Goal: Task Accomplishment & Management: Manage account settings

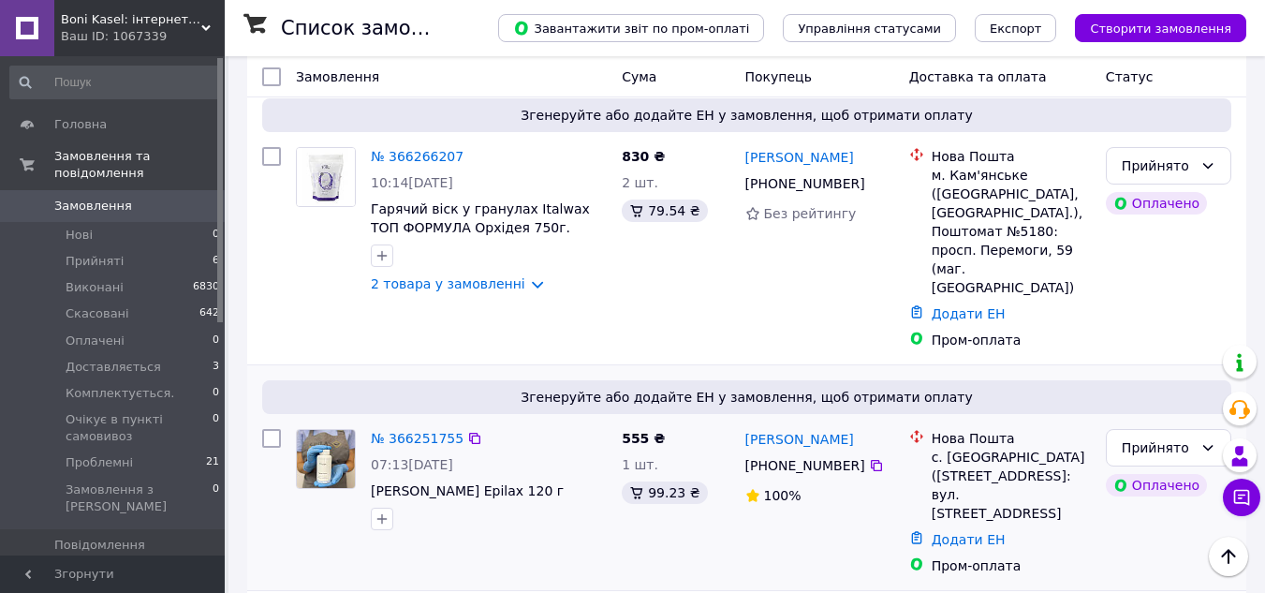
scroll to position [281, 0]
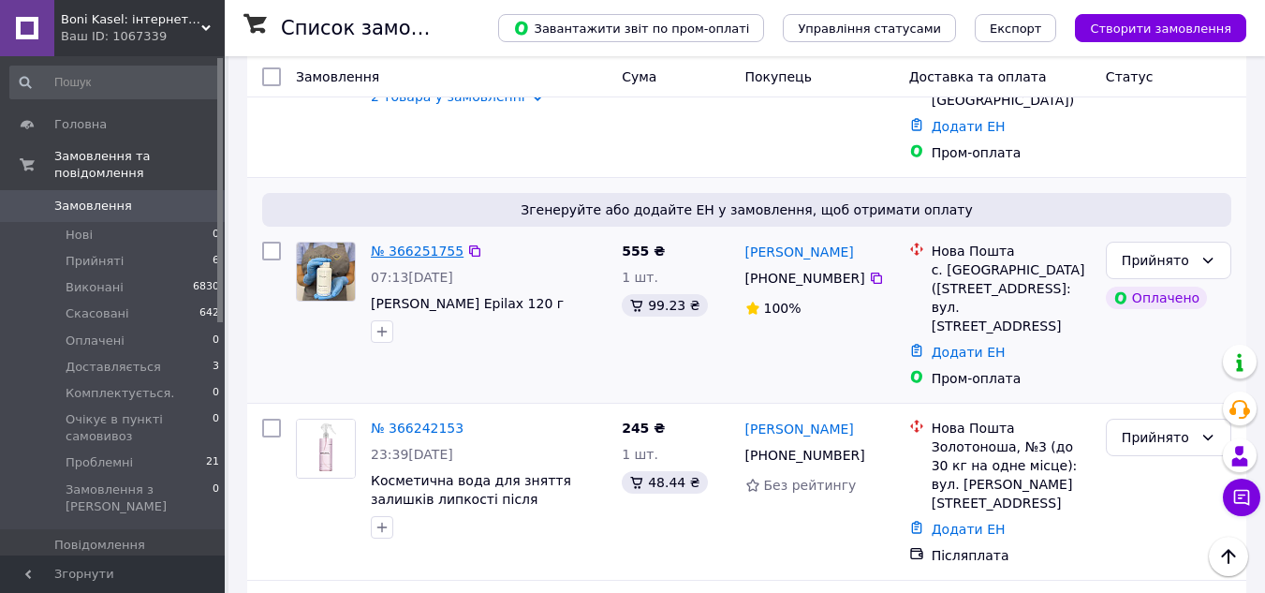
click at [408, 243] on link "№ 366251755" at bounding box center [417, 250] width 93 height 15
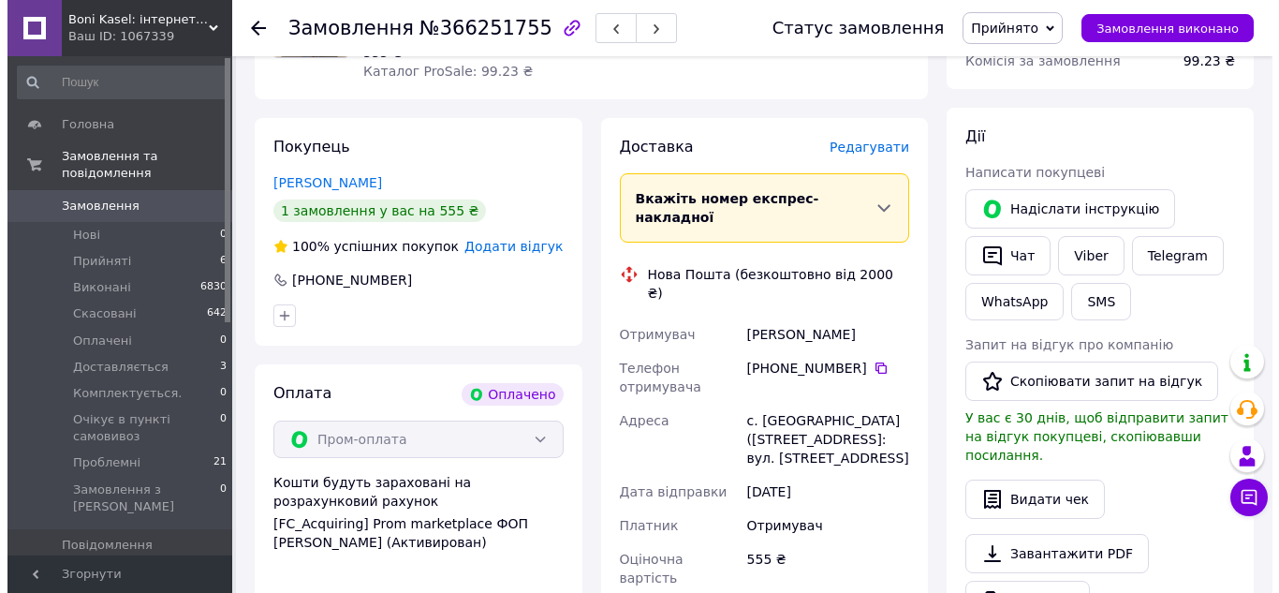
scroll to position [187, 0]
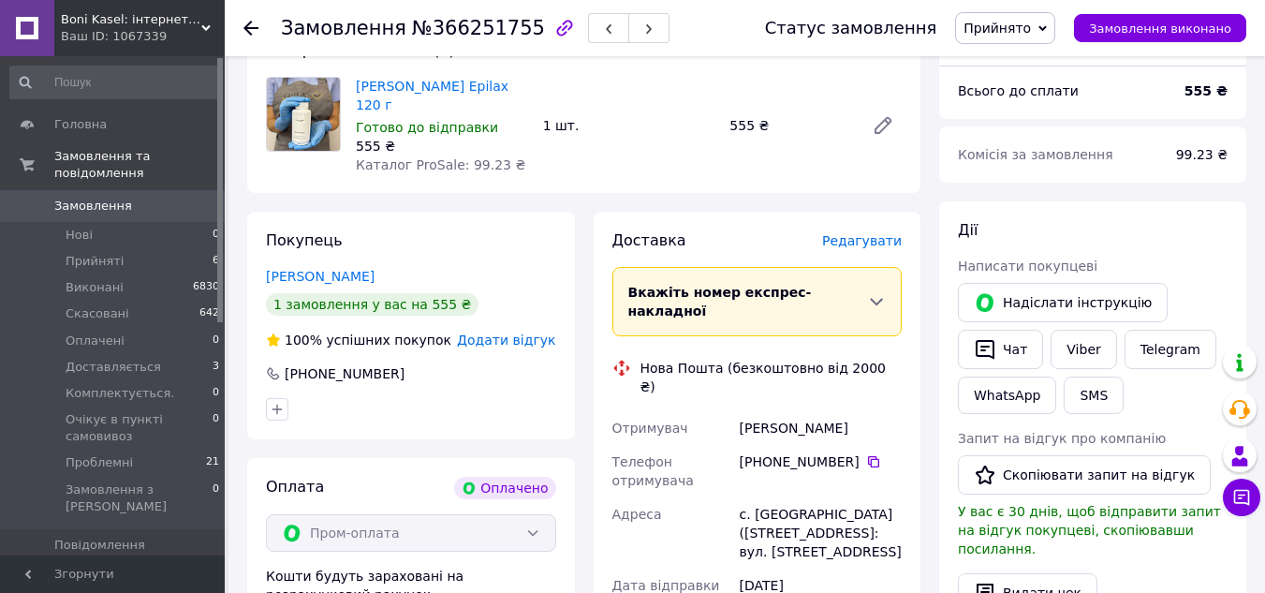
click at [872, 233] on span "Редагувати" at bounding box center [862, 240] width 80 height 15
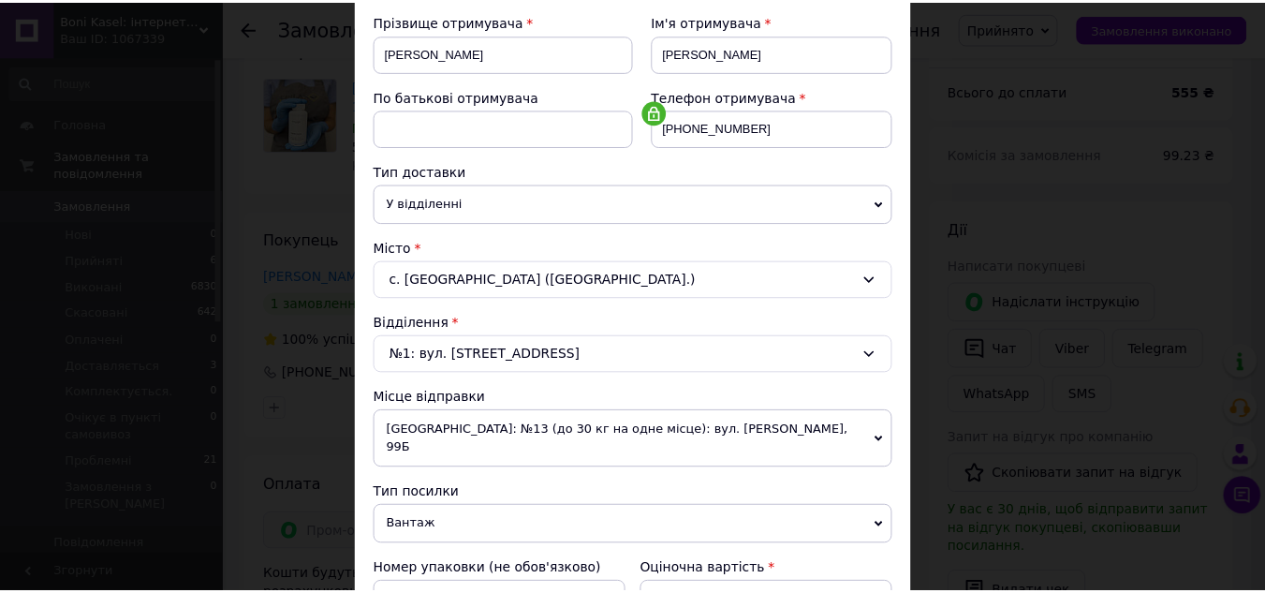
scroll to position [651, 0]
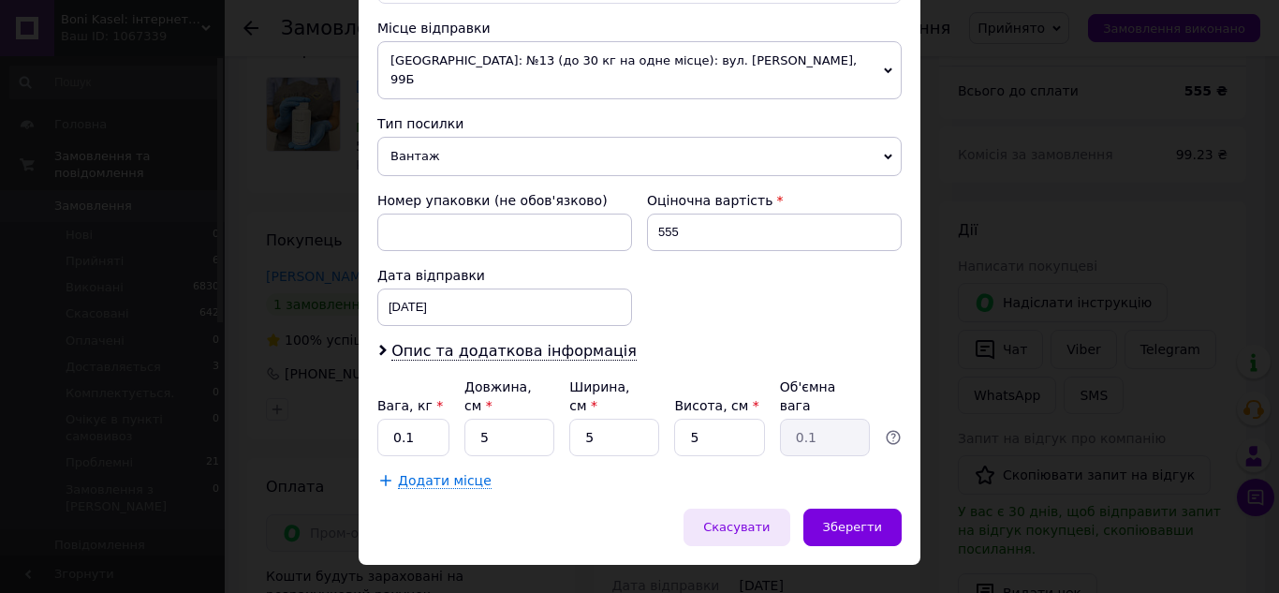
click at [755, 520] on span "Скасувати" at bounding box center [736, 527] width 66 height 14
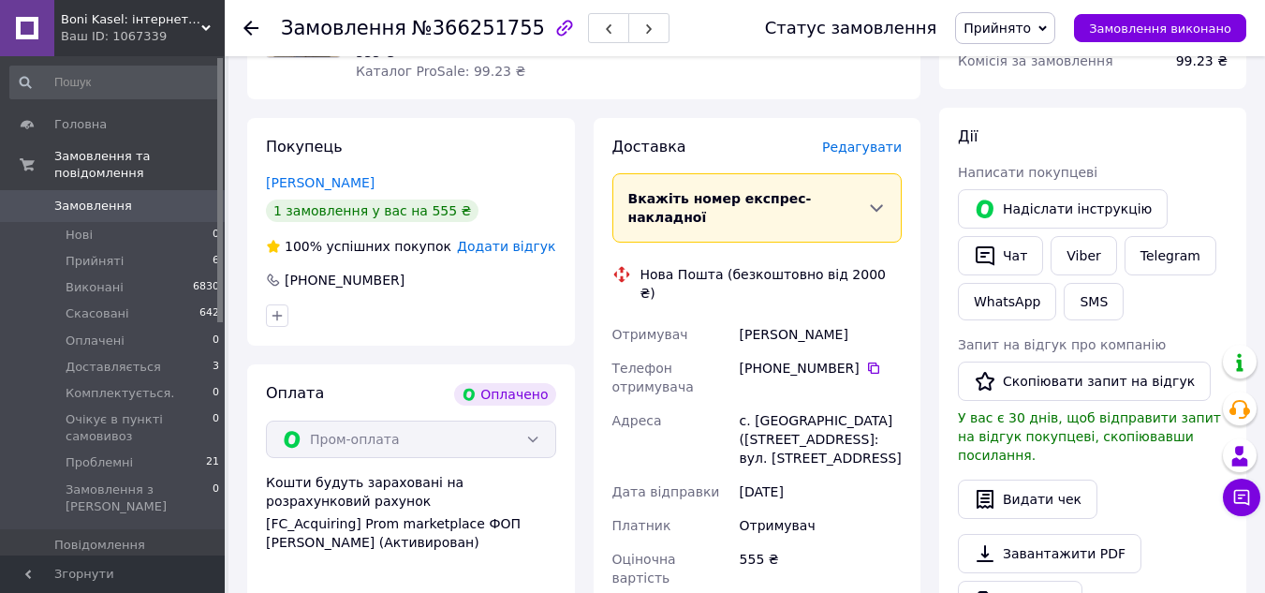
scroll to position [468, 0]
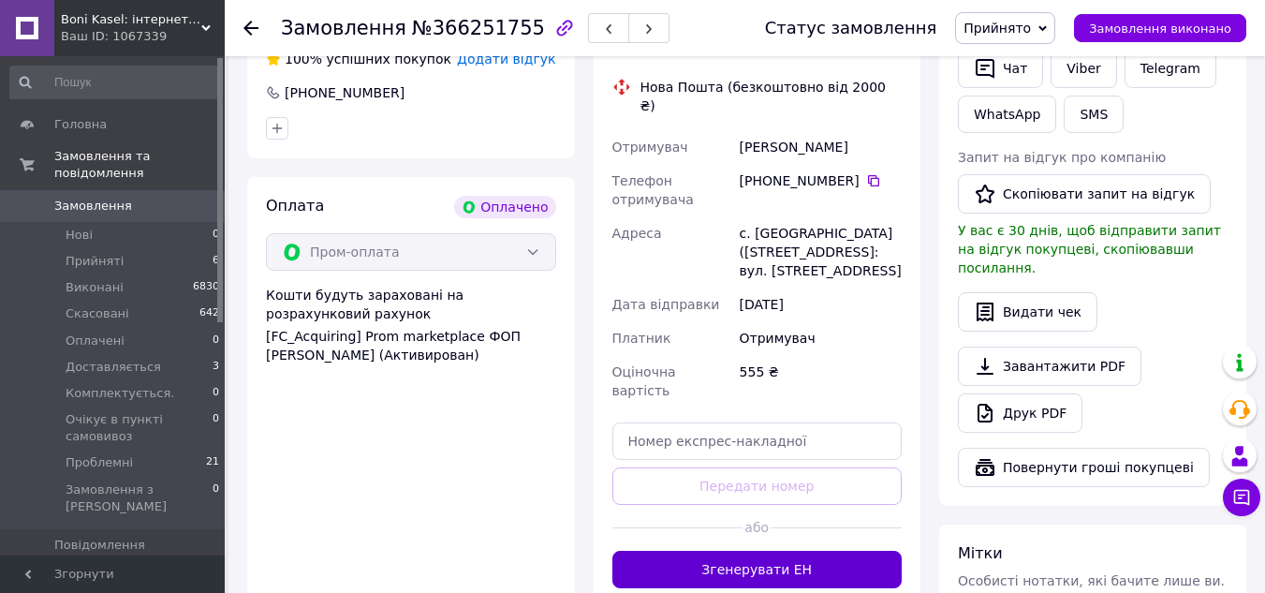
click at [770, 551] on button "Згенерувати ЕН" at bounding box center [757, 569] width 290 height 37
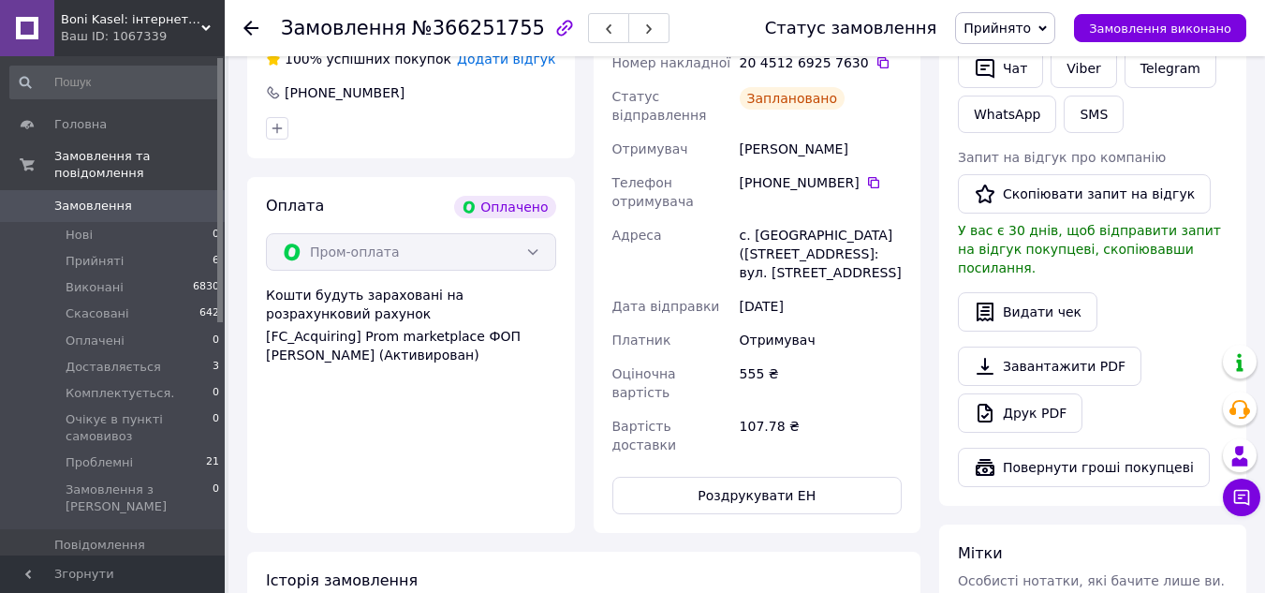
click at [1047, 25] on icon at bounding box center [1043, 28] width 8 height 8
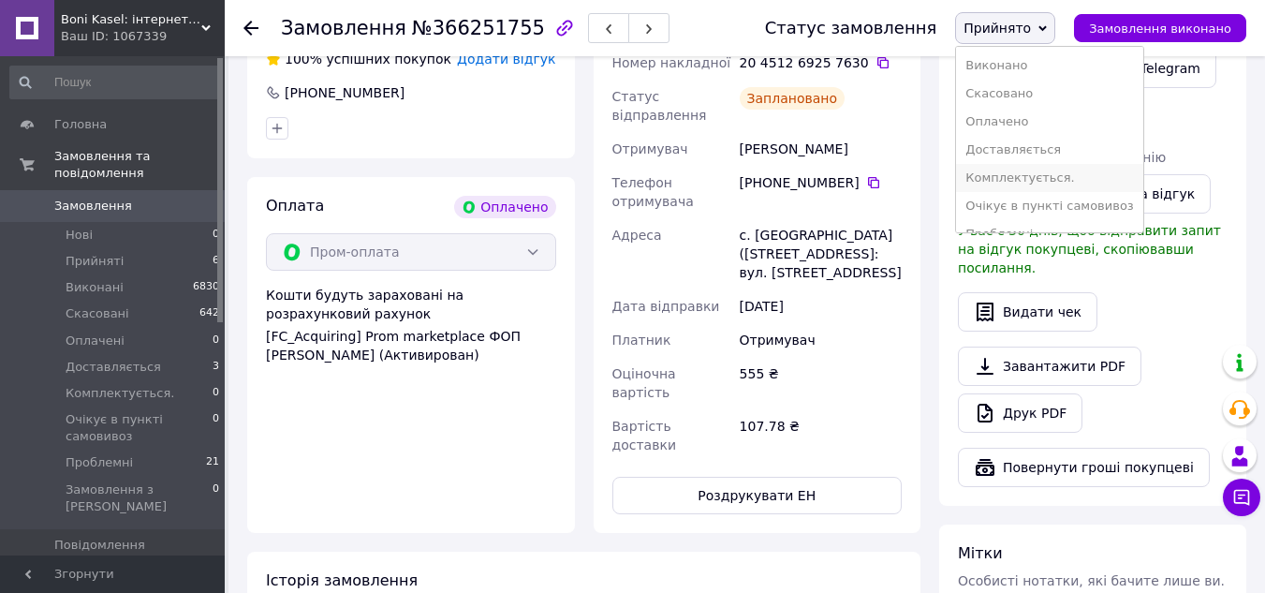
click at [1022, 171] on li "Комплектується." at bounding box center [1049, 178] width 187 height 28
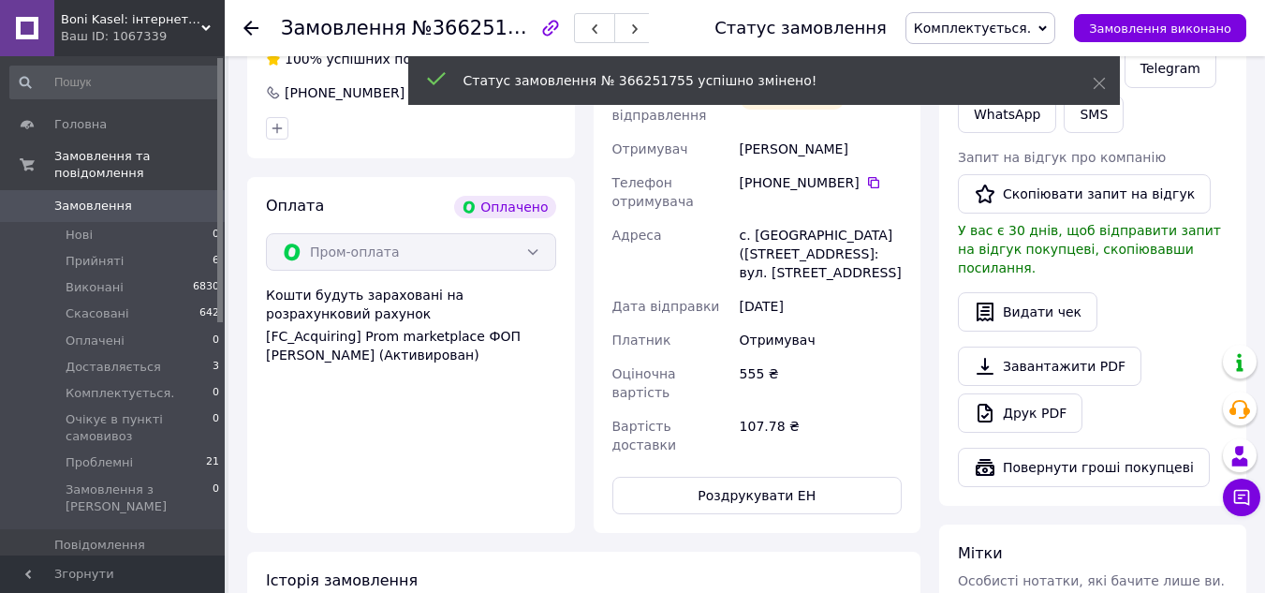
click at [251, 28] on use at bounding box center [250, 28] width 15 height 15
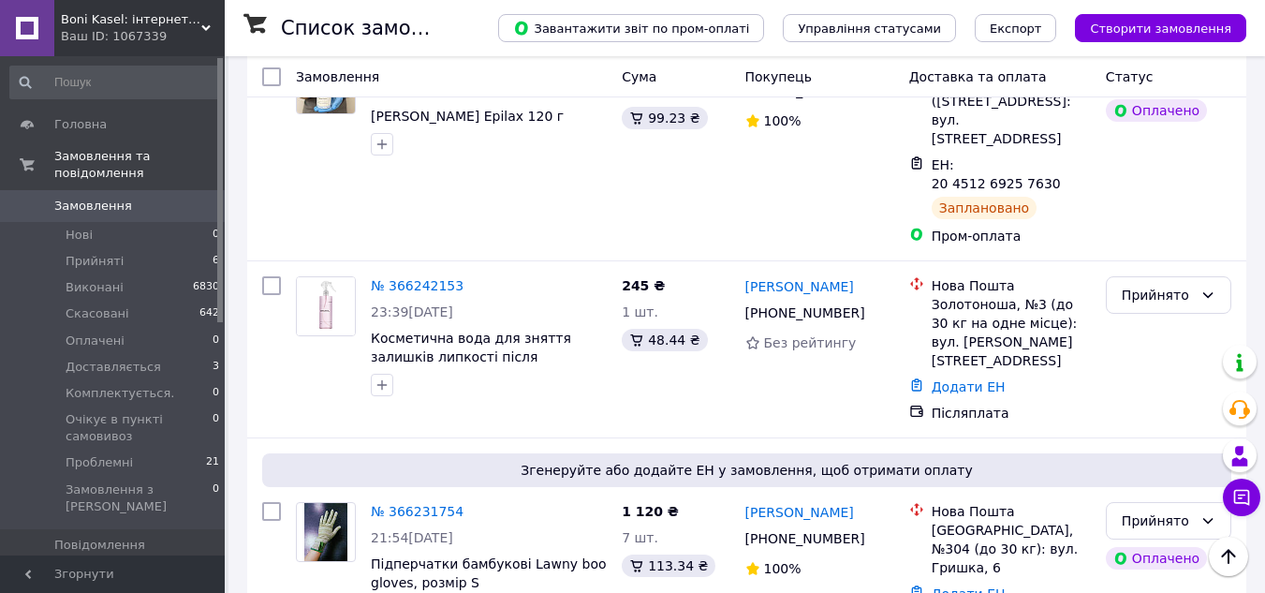
scroll to position [562, 0]
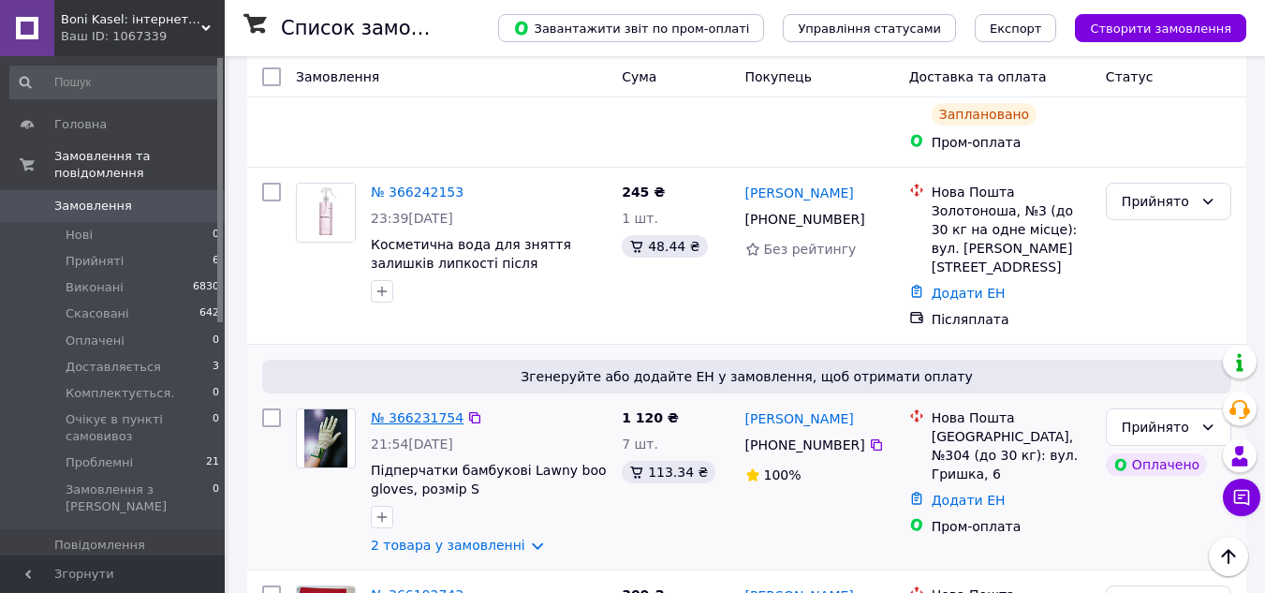
click at [419, 410] on link "№ 366231754" at bounding box center [417, 417] width 93 height 15
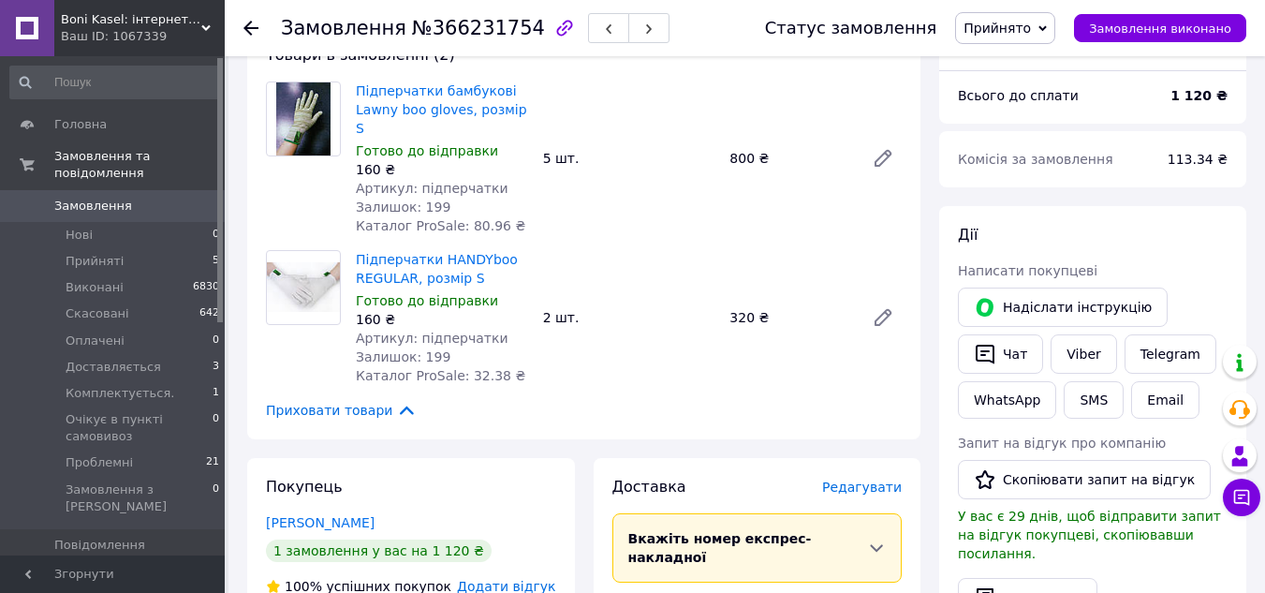
scroll to position [89, 0]
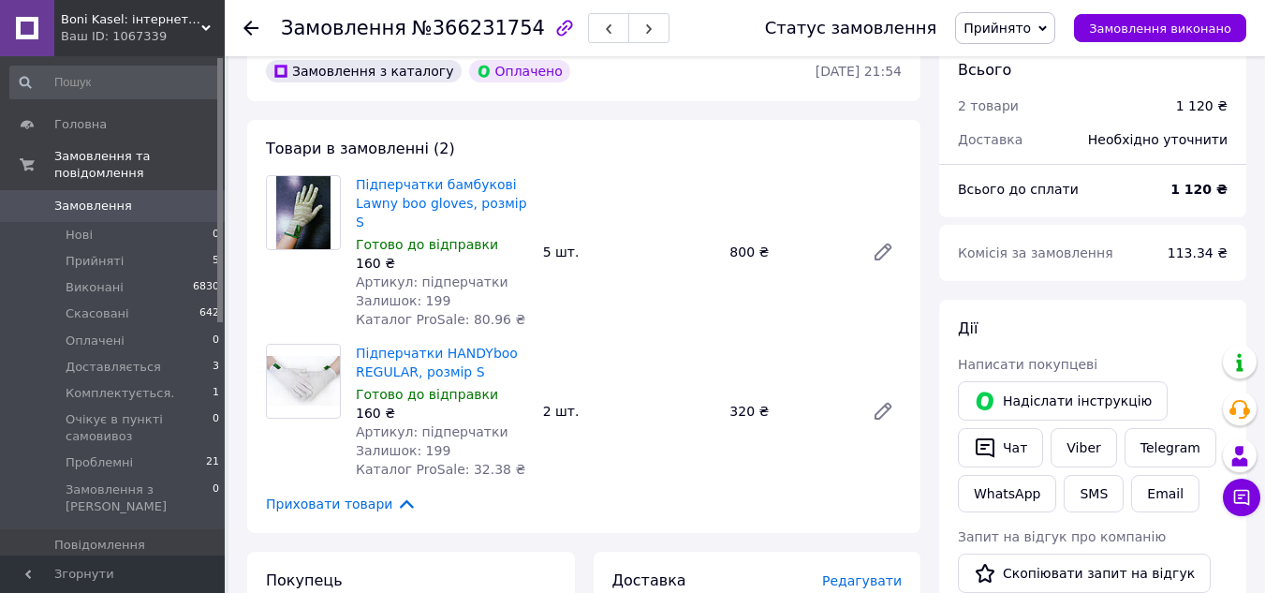
click at [251, 24] on icon at bounding box center [250, 28] width 15 height 15
